Goal: Use online tool/utility: Utilize a website feature to perform a specific function

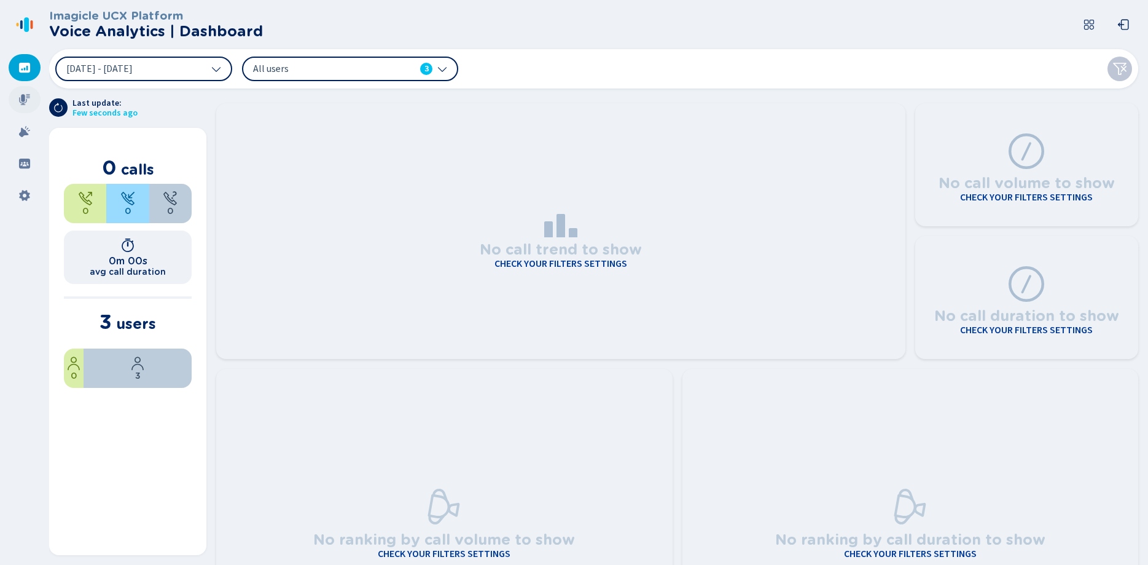
click at [12, 97] on div at bounding box center [25, 99] width 32 height 27
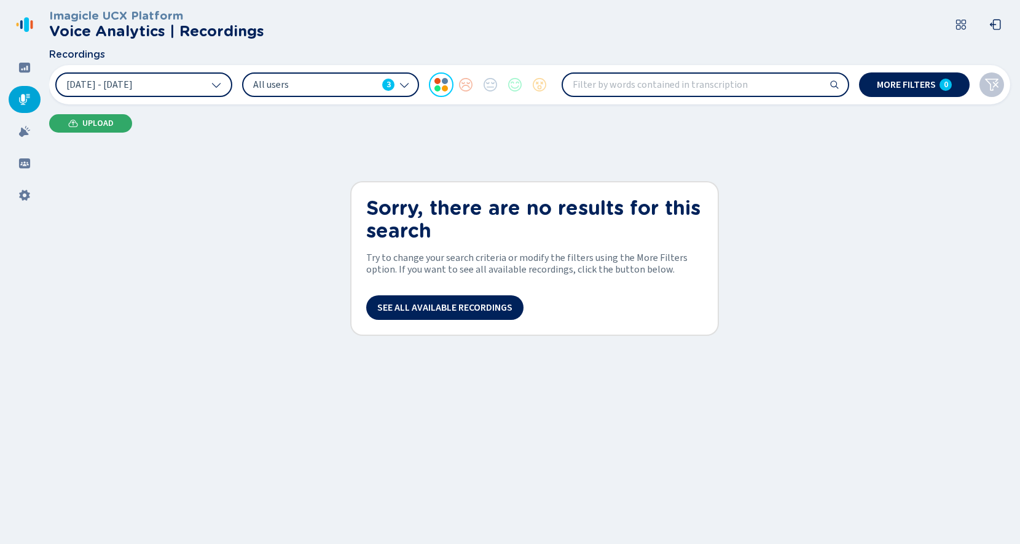
click at [69, 125] on icon at bounding box center [73, 124] width 10 height 10
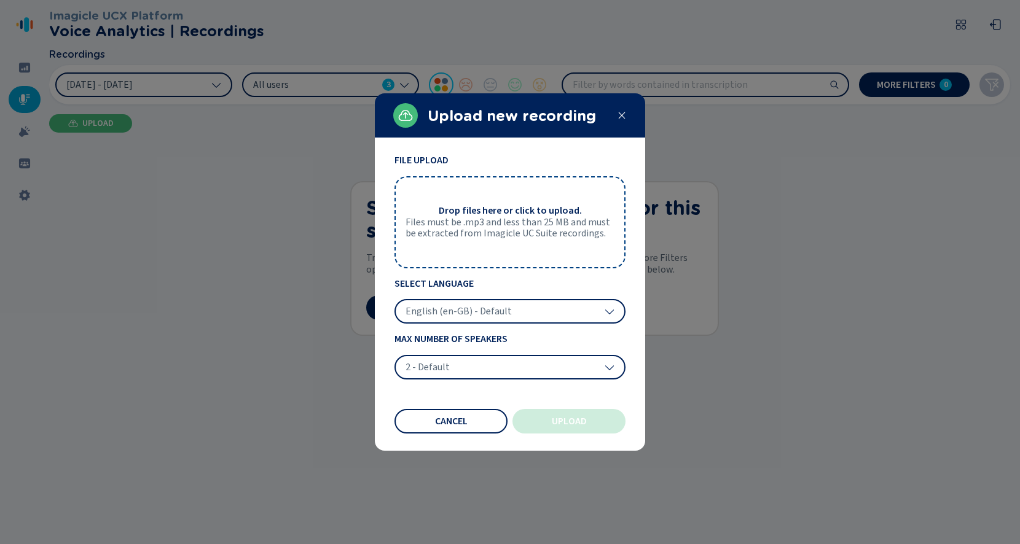
click at [503, 239] on span "Files must be .mp3 and less than 25 MB and must be extracted from Imagicle UC S…" at bounding box center [510, 228] width 209 height 23
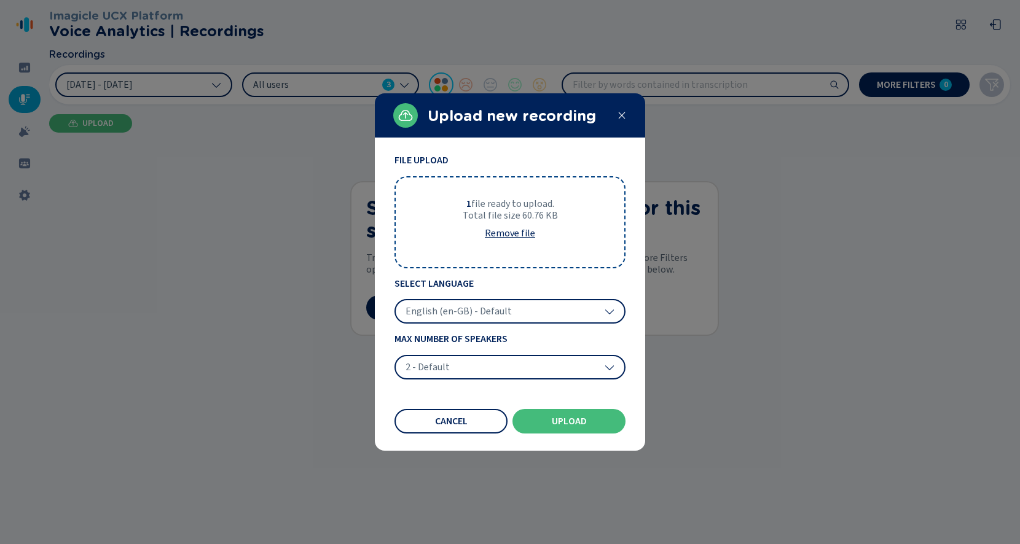
click at [519, 312] on div "English (en-GB) - Default" at bounding box center [509, 311] width 231 height 25
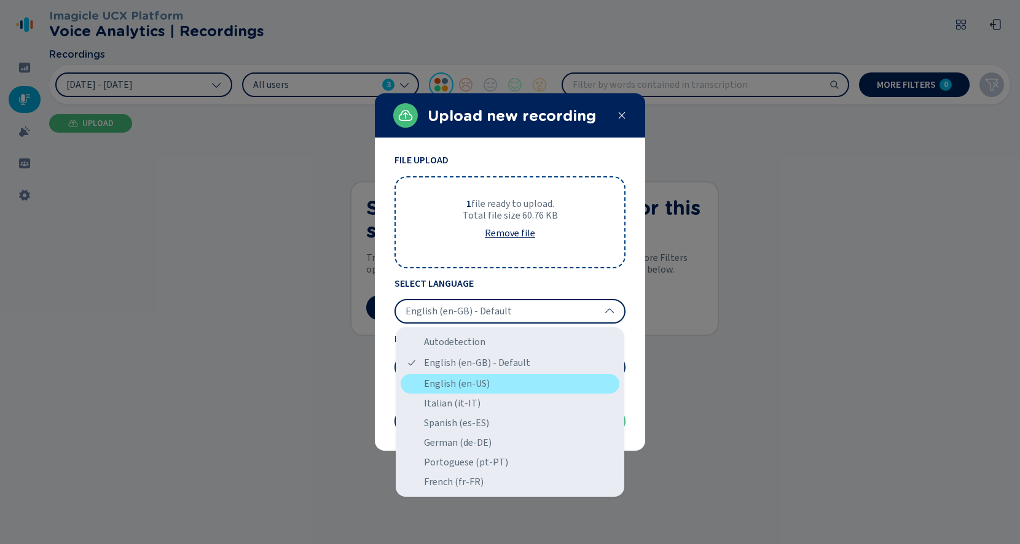
click at [495, 379] on div "English (en-US)" at bounding box center [510, 384] width 219 height 20
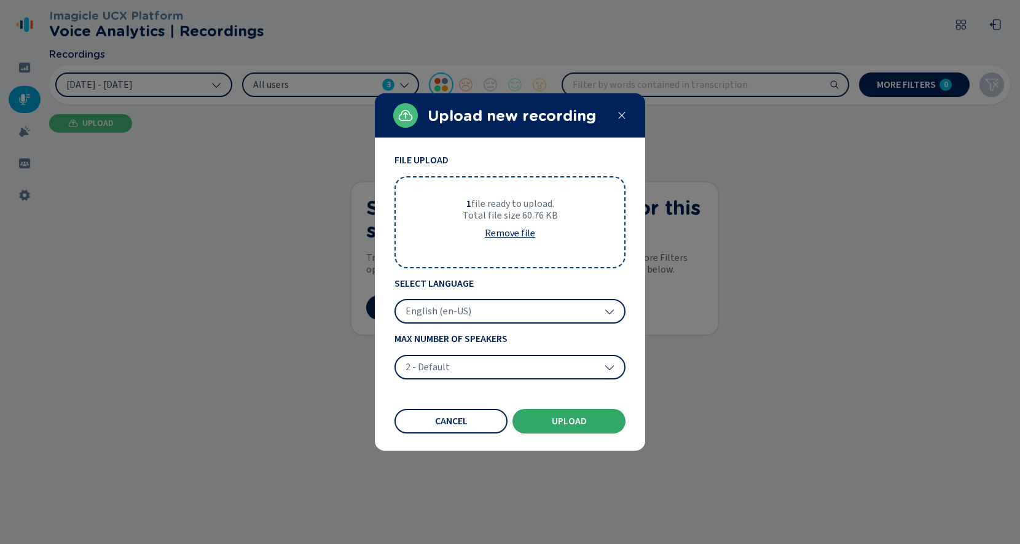
click at [556, 420] on span "Upload" at bounding box center [569, 422] width 35 height 10
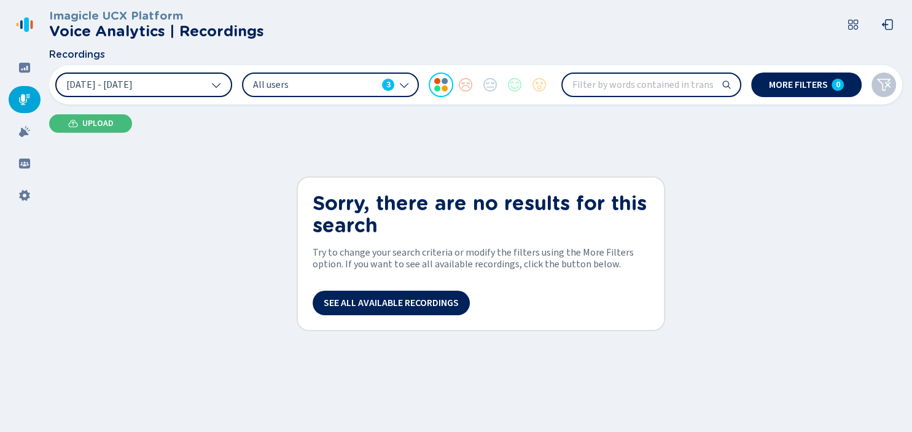
click at [133, 88] on span "[DATE] - [DATE]" at bounding box center [99, 85] width 66 height 10
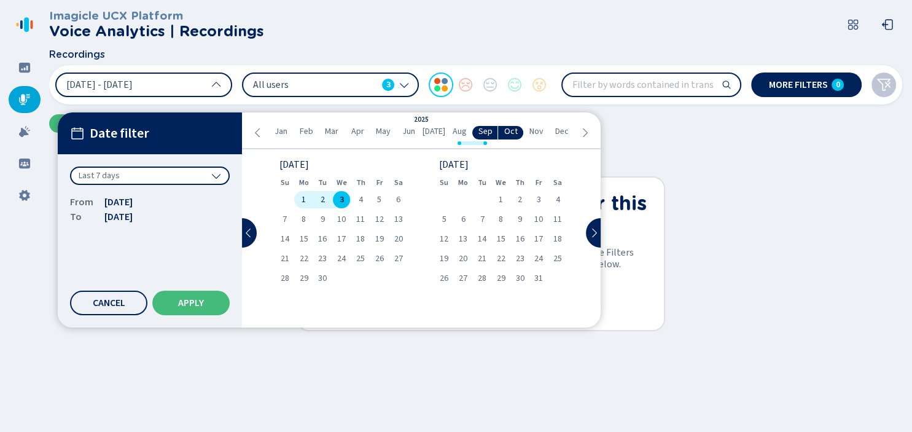
click at [458, 135] on span "Aug" at bounding box center [460, 132] width 14 height 10
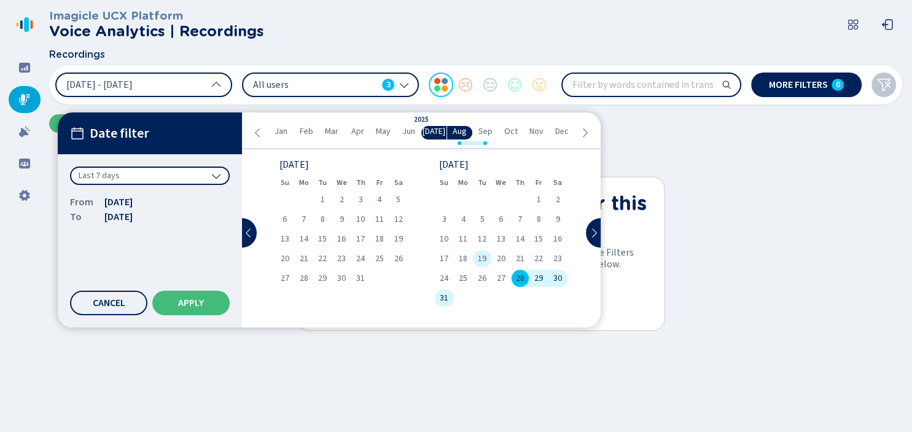
click at [490, 262] on div "19" at bounding box center [482, 258] width 19 height 17
click at [490, 135] on span "Sep" at bounding box center [485, 132] width 14 height 10
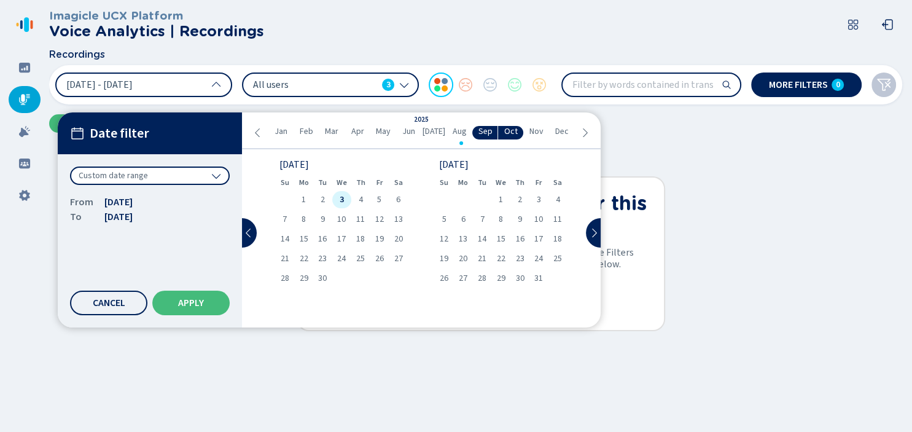
click at [337, 202] on div "3" at bounding box center [341, 199] width 19 height 17
click at [206, 304] on button "Apply" at bounding box center [190, 303] width 77 height 25
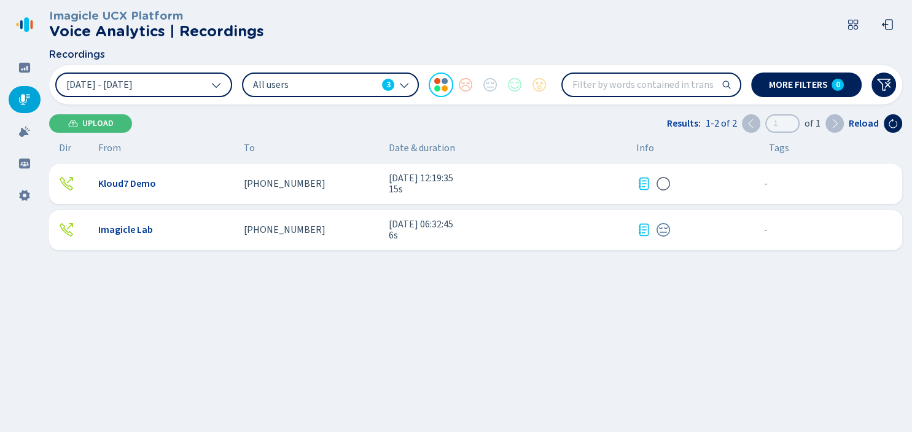
click at [200, 185] on div "Kloud7 Demo" at bounding box center [166, 183] width 136 height 11
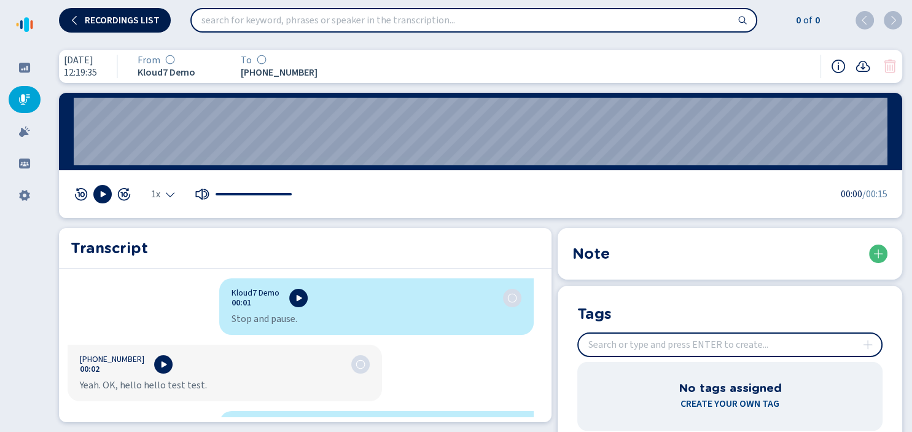
click at [127, 18] on span "Recordings list" at bounding box center [122, 20] width 75 height 10
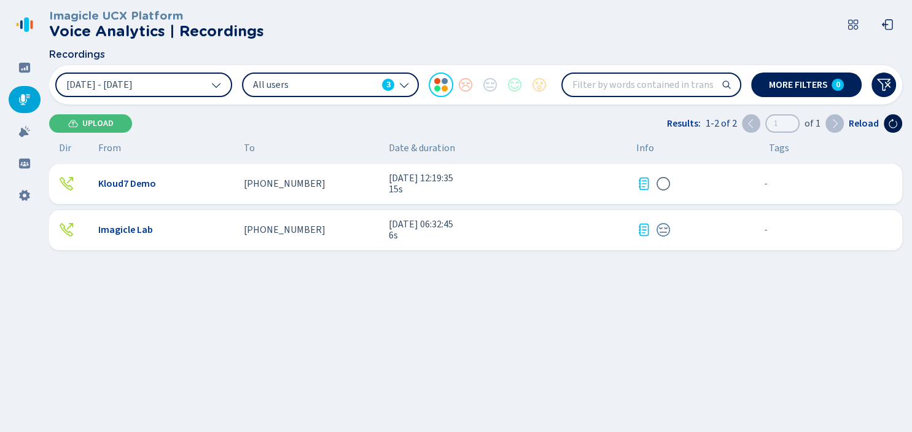
click at [898, 129] on button at bounding box center [893, 123] width 18 height 18
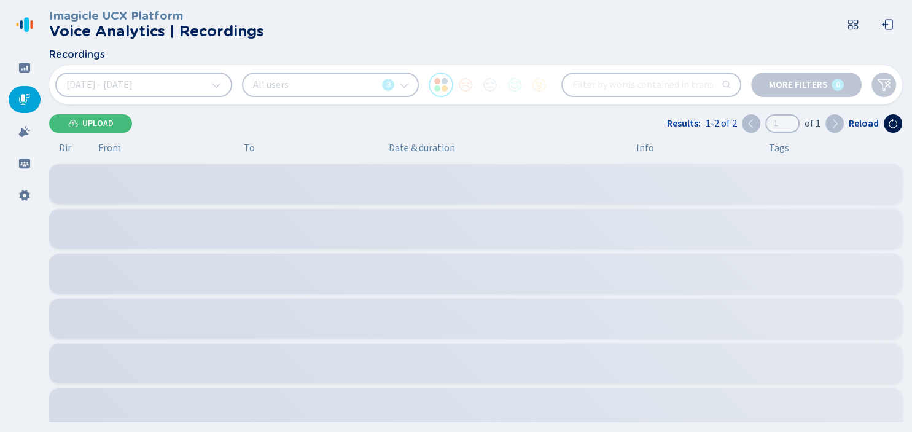
click at [898, 129] on button at bounding box center [893, 123] width 18 height 18
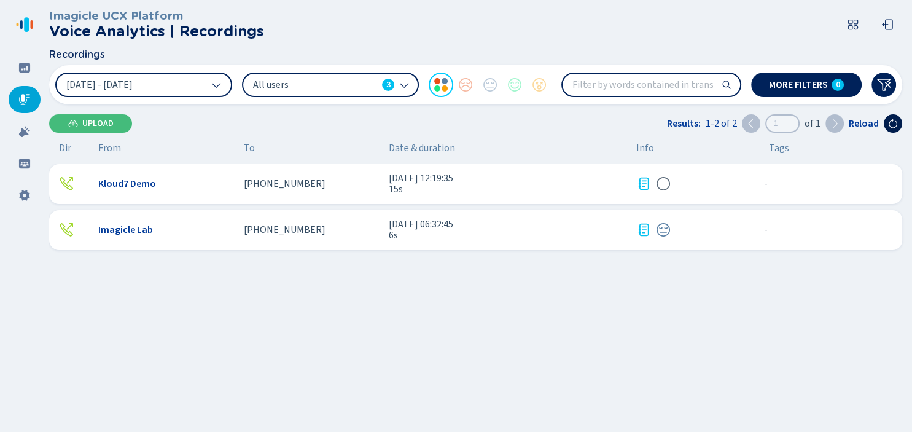
click at [896, 126] on icon at bounding box center [893, 123] width 9 height 9
